Goal: Information Seeking & Learning: Learn about a topic

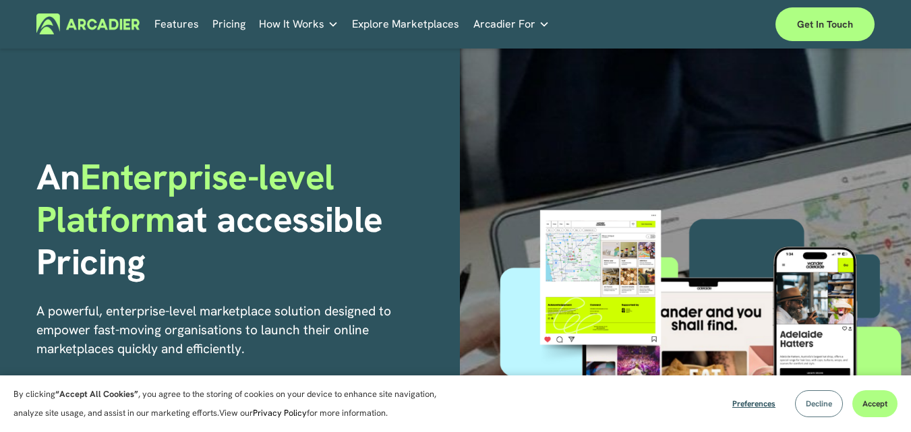
click at [813, 405] on span "Decline" at bounding box center [818, 403] width 26 height 11
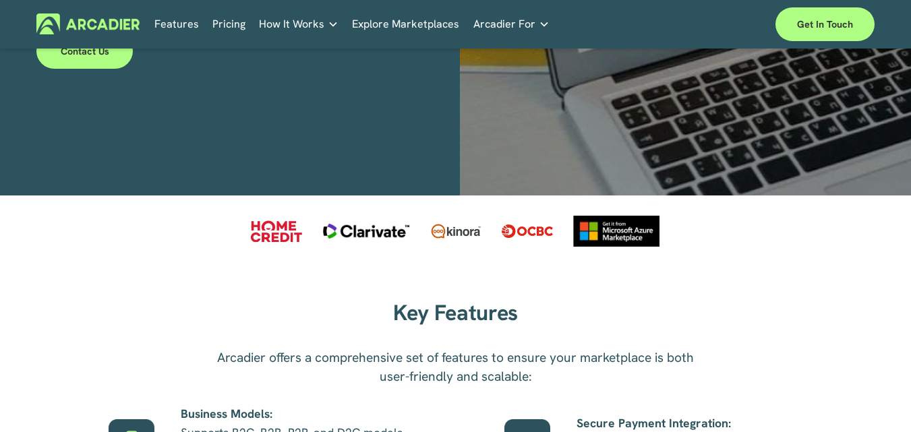
scroll to position [472, 0]
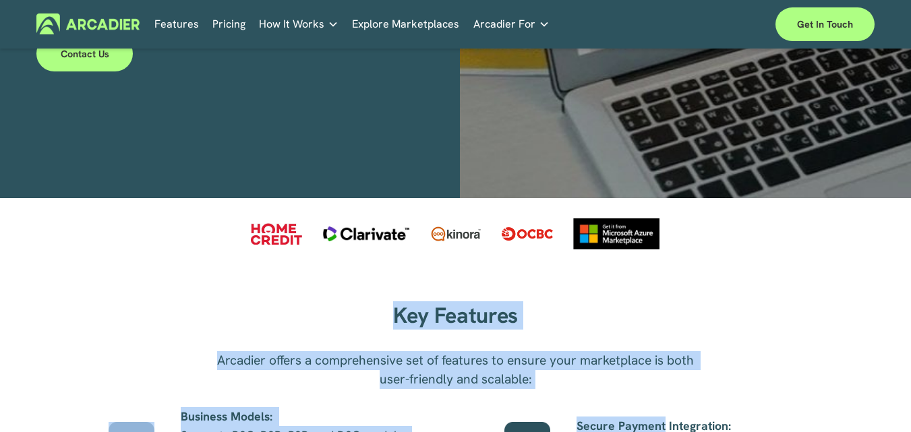
drag, startPoint x: 324, startPoint y: 329, endPoint x: 663, endPoint y: 412, distance: 348.4
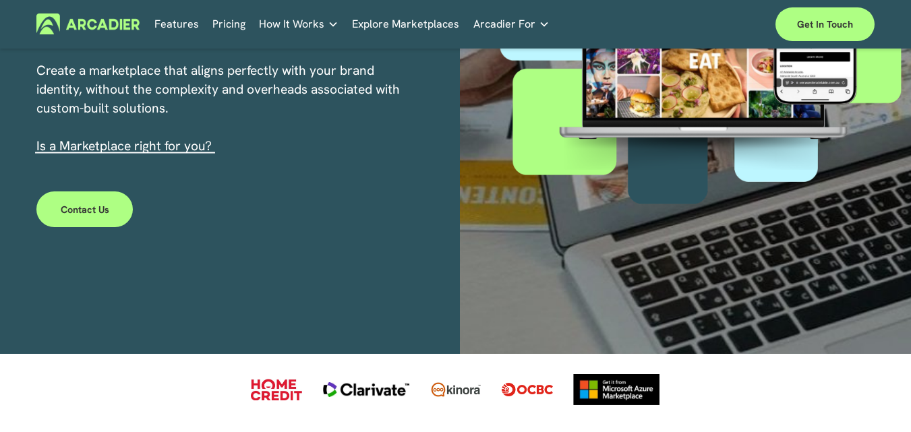
scroll to position [135, 0]
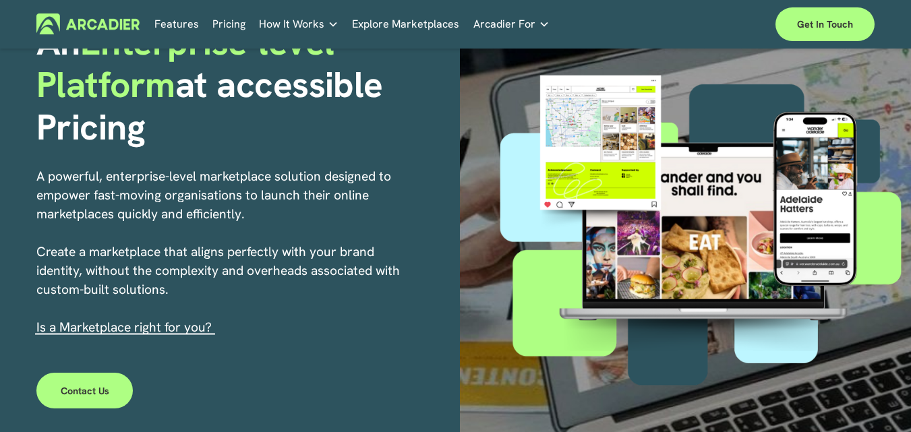
click at [0, 191] on div "An Enterprise-level Platform at accessible Pricing A powerful, enterprise-level…" at bounding box center [455, 224] width 911 height 621
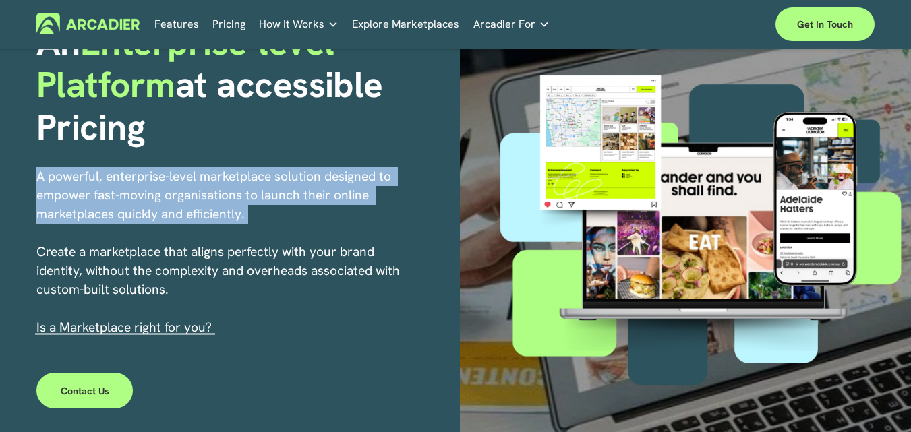
click at [0, 191] on div "An Enterprise-level Platform at accessible Pricing A powerful, enterprise-level…" at bounding box center [455, 224] width 911 height 621
click at [2, 176] on div "An Enterprise-level Platform at accessible Pricing A powerful, enterprise-level…" at bounding box center [455, 224] width 911 height 621
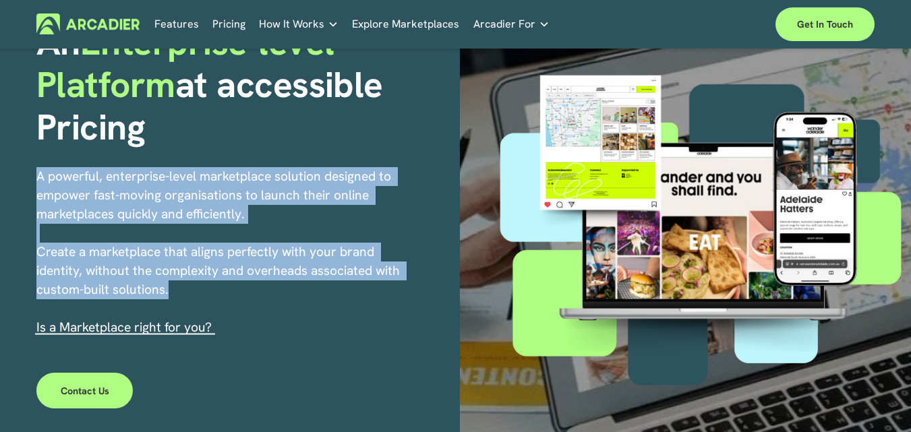
drag, startPoint x: 14, startPoint y: 162, endPoint x: 237, endPoint y: 295, distance: 259.3
click at [237, 295] on div "An Enterprise-level Platform at accessible Pricing A powerful, enterprise-level…" at bounding box center [455, 224] width 911 height 621
copy p "A powerful, enterprise-level marketplace solution designed to empower fast-movi…"
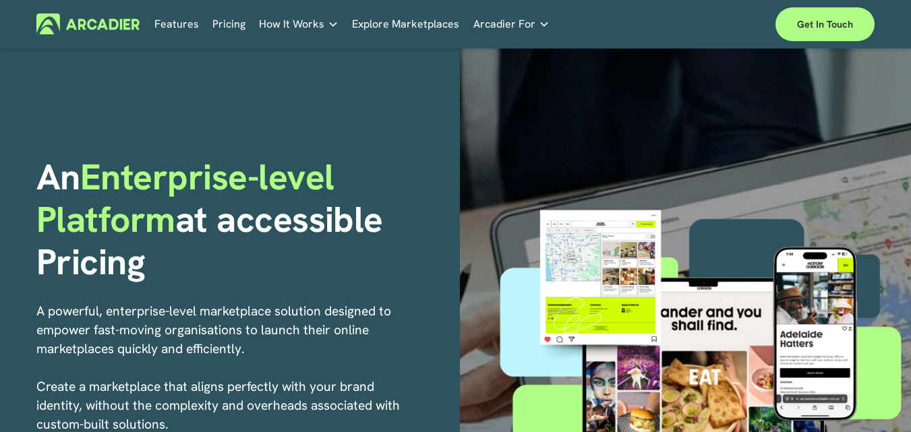
click at [112, 241] on h1 "An Enterprise-level Platform at accessible Pricing" at bounding box center [243, 219] width 414 height 127
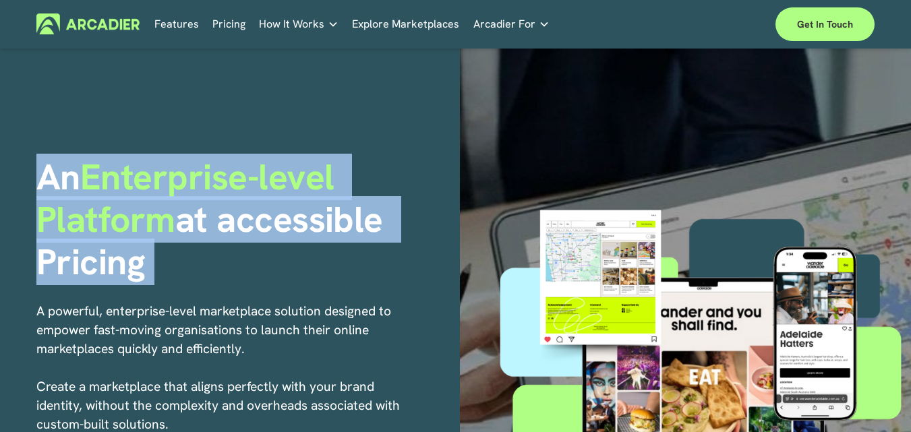
click at [112, 241] on h1 "An Enterprise-level Platform at accessible Pricing" at bounding box center [243, 219] width 414 height 127
